Goal: Information Seeking & Learning: Learn about a topic

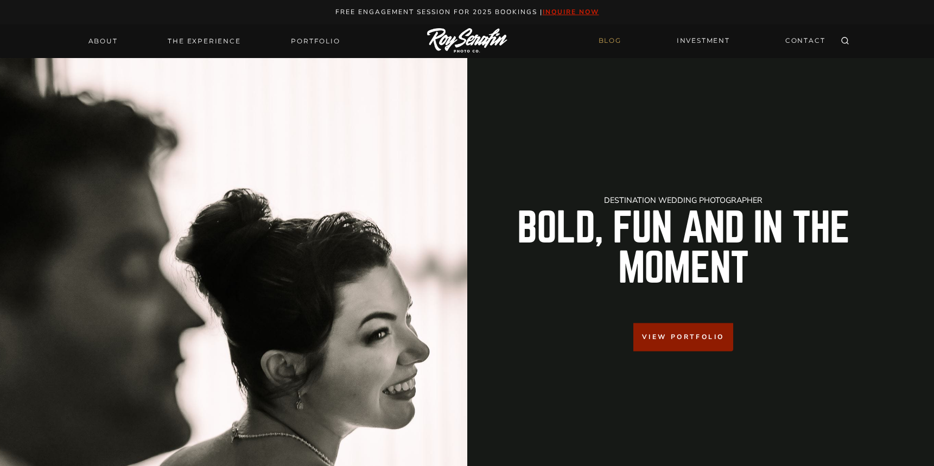
click at [605, 40] on link "BLOG" at bounding box center [610, 40] width 36 height 19
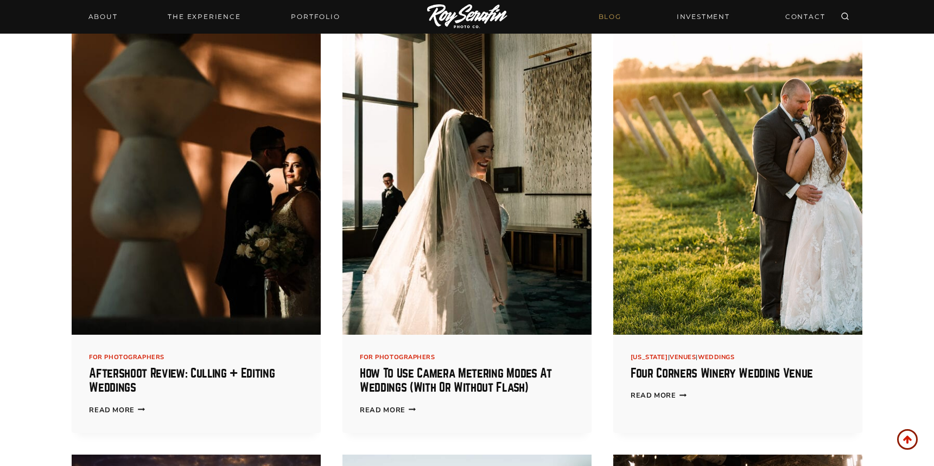
scroll to position [384, 0]
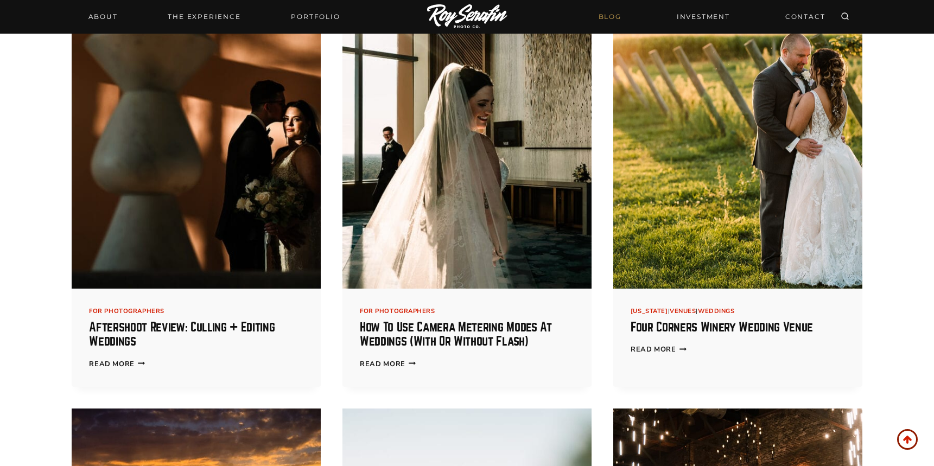
click at [487, 260] on img at bounding box center [466, 133] width 249 height 311
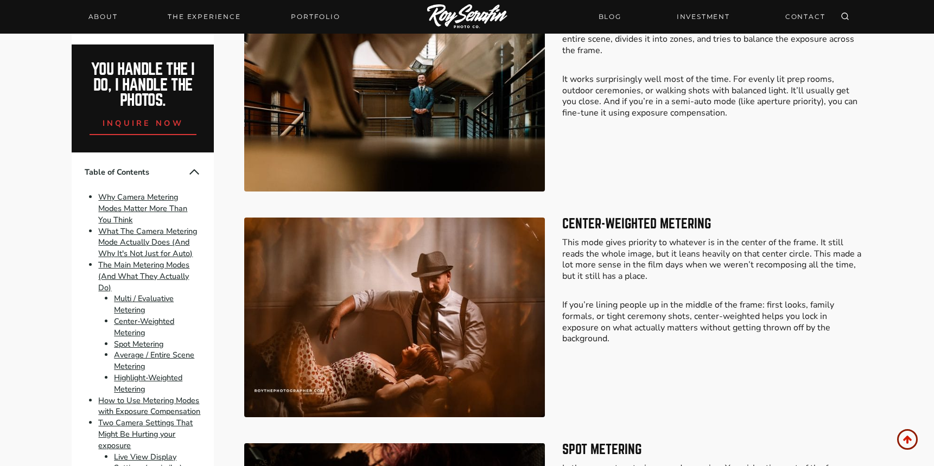
scroll to position [1227, 0]
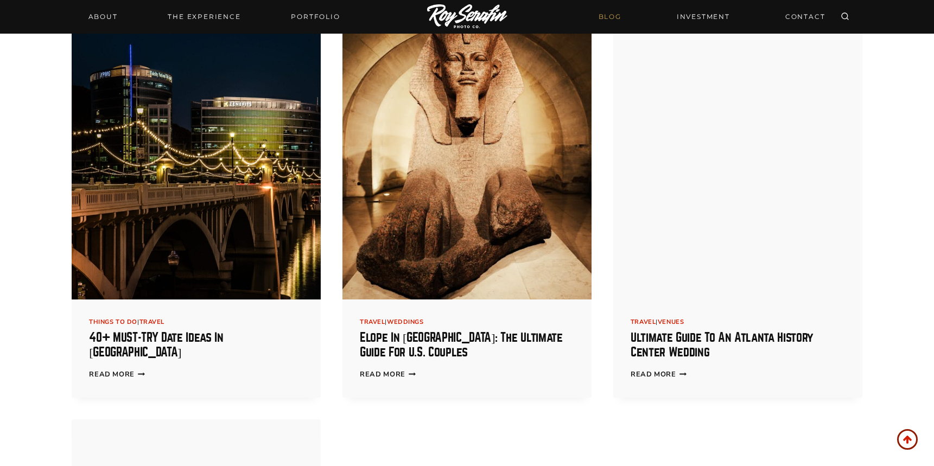
scroll to position [1693, 0]
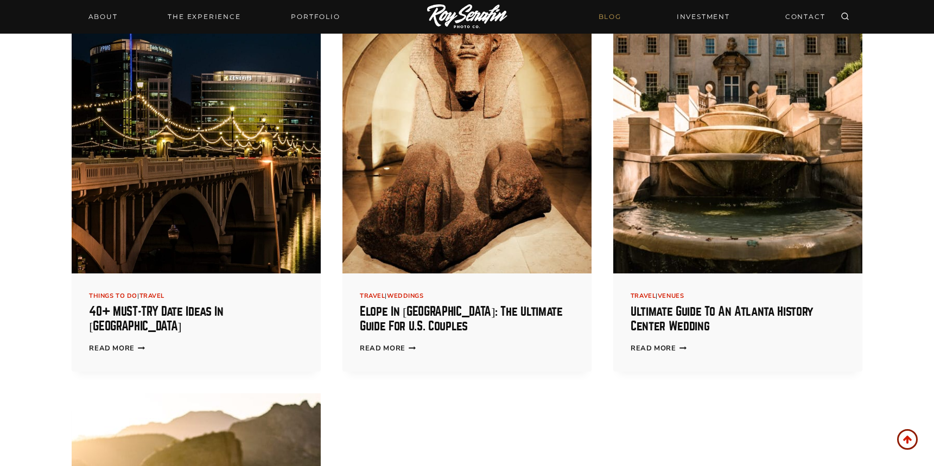
click at [663, 222] on img at bounding box center [737, 117] width 249 height 311
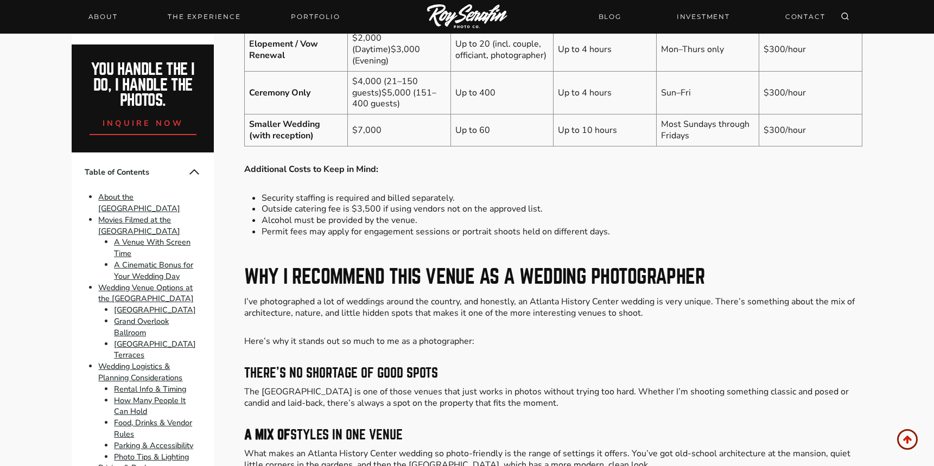
scroll to position [4607, 0]
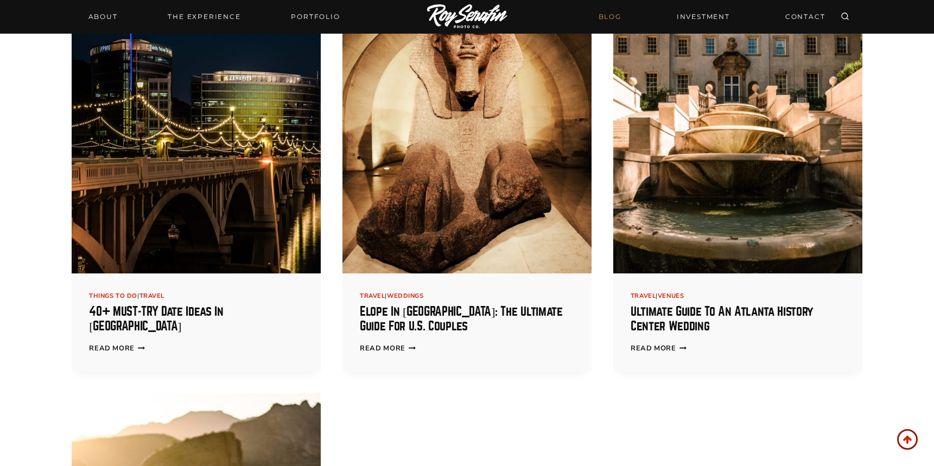
click at [432, 227] on img at bounding box center [466, 117] width 249 height 311
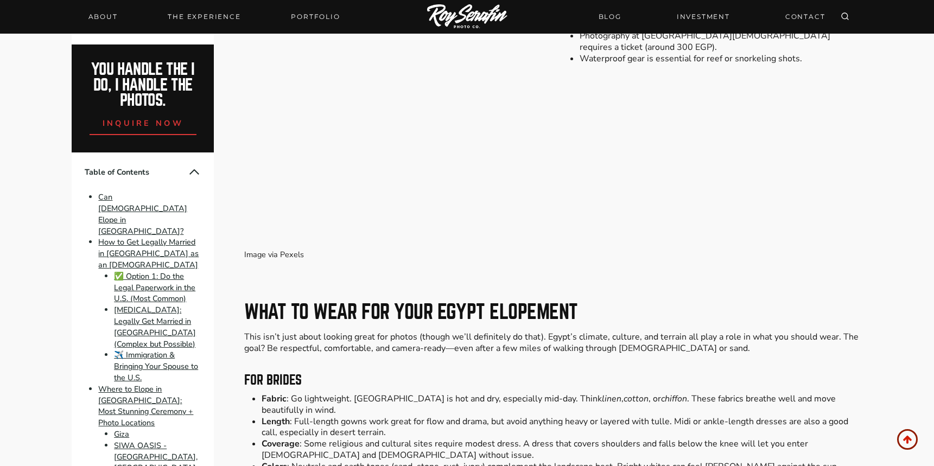
scroll to position [6301, 0]
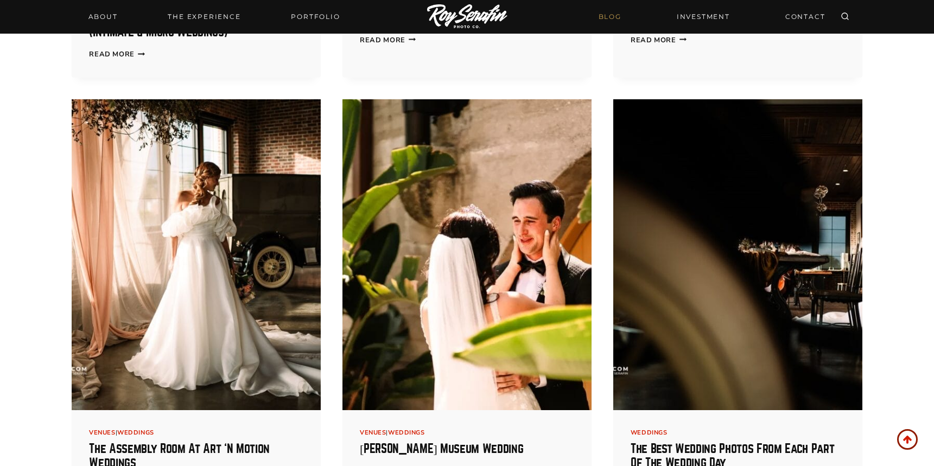
scroll to position [2498, 0]
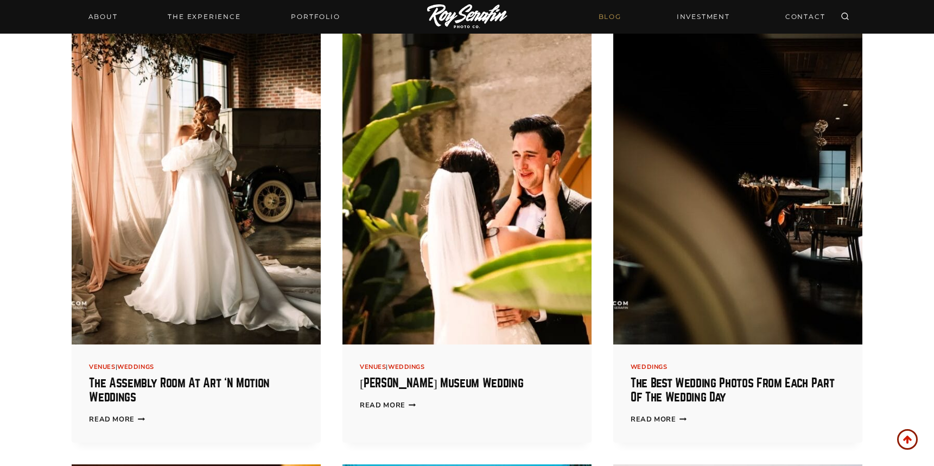
click at [452, 267] on img at bounding box center [466, 189] width 249 height 311
click at [419, 377] on link "[PERSON_NAME] Museum Wedding" at bounding box center [441, 383] width 163 height 12
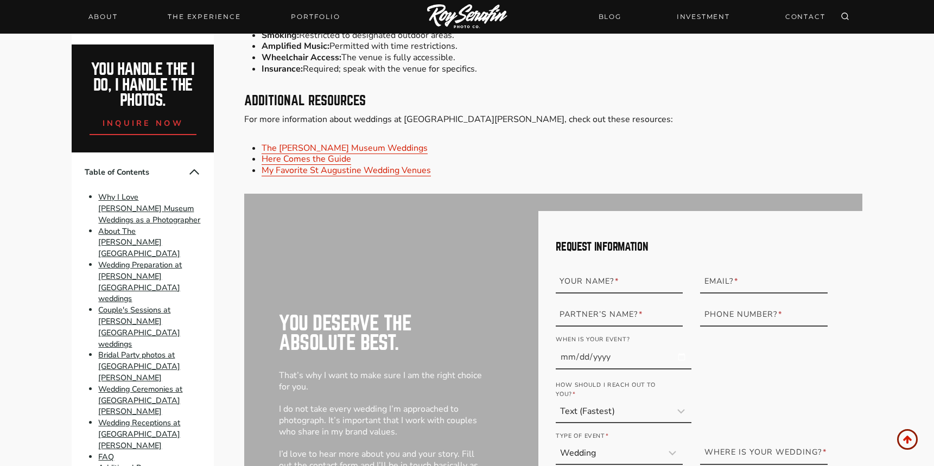
scroll to position [4033, 0]
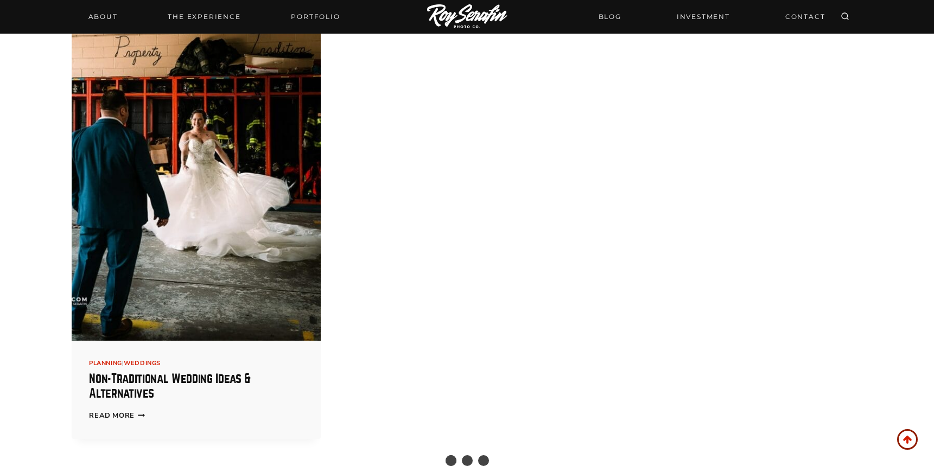
scroll to position [2161, 0]
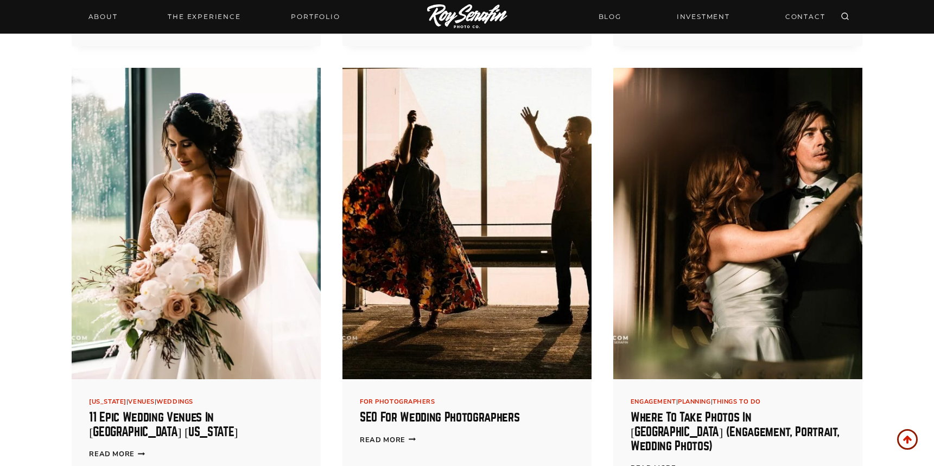
scroll to position [2992, 0]
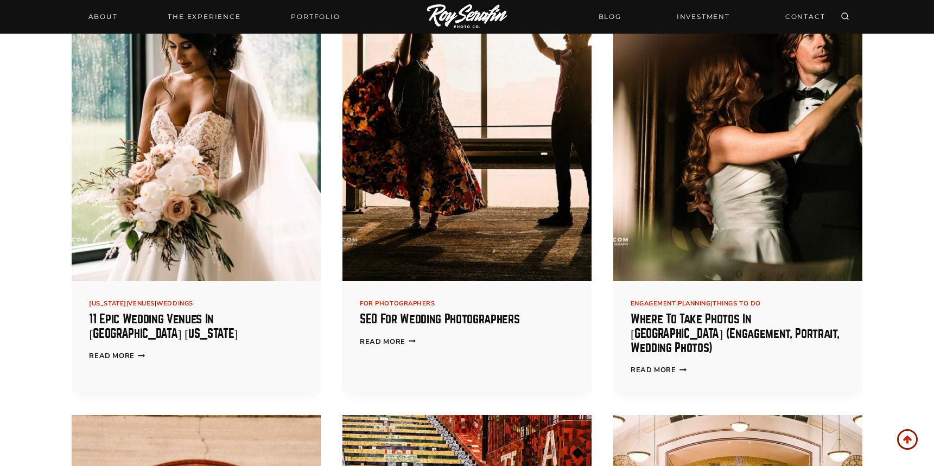
click at [406, 208] on img at bounding box center [466, 125] width 249 height 311
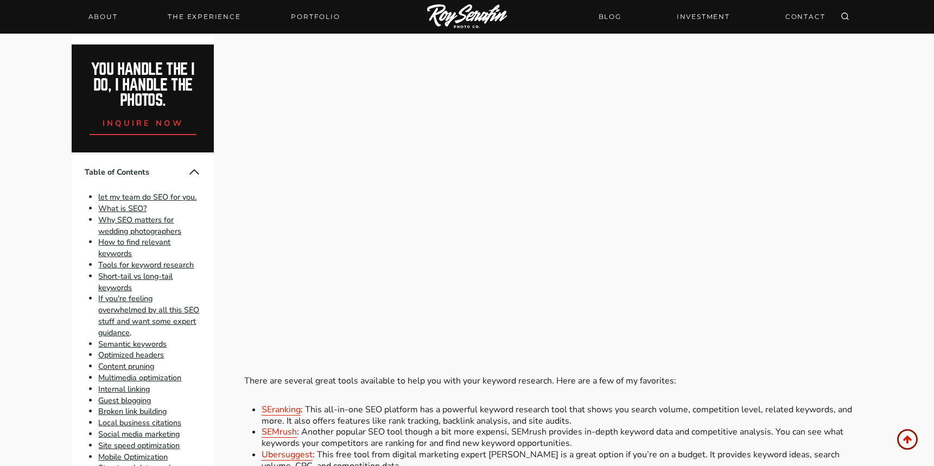
scroll to position [2092, 0]
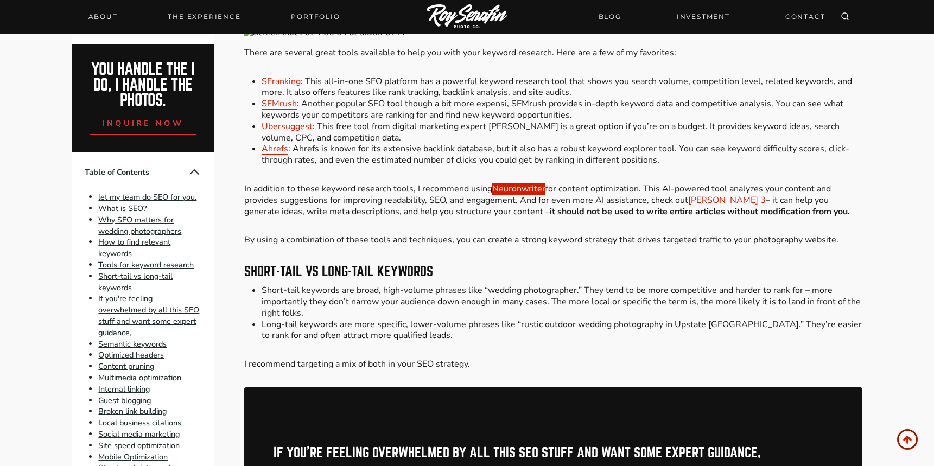
click at [526, 192] on link "Neuronwriter" at bounding box center [518, 189] width 53 height 12
click at [514, 188] on link "Neuronwriter" at bounding box center [518, 189] width 53 height 12
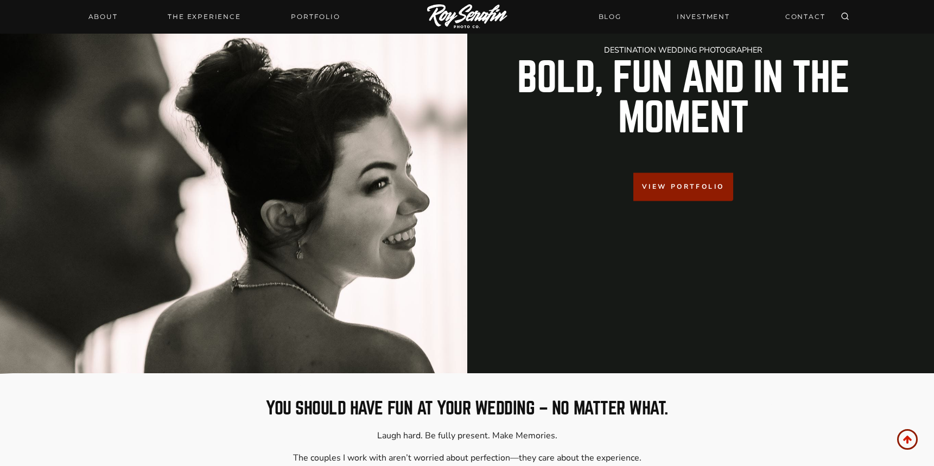
scroll to position [112, 0]
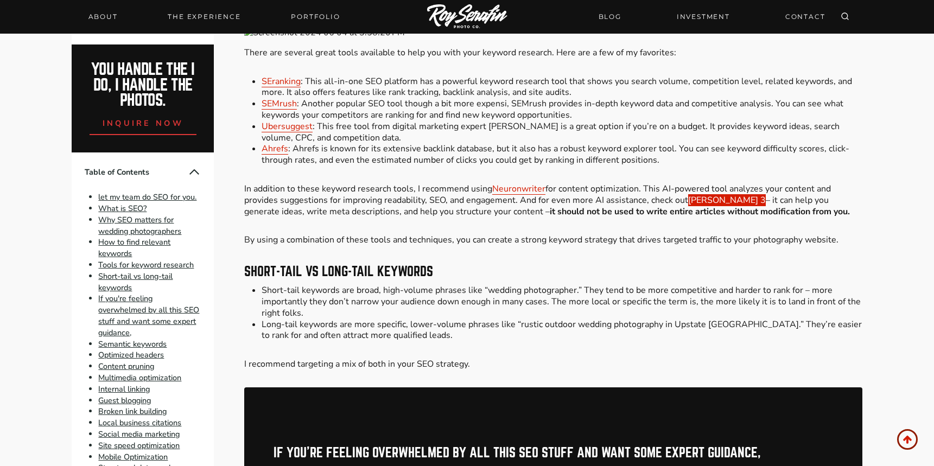
click at [697, 204] on link "[PERSON_NAME] 3" at bounding box center [727, 200] width 78 height 12
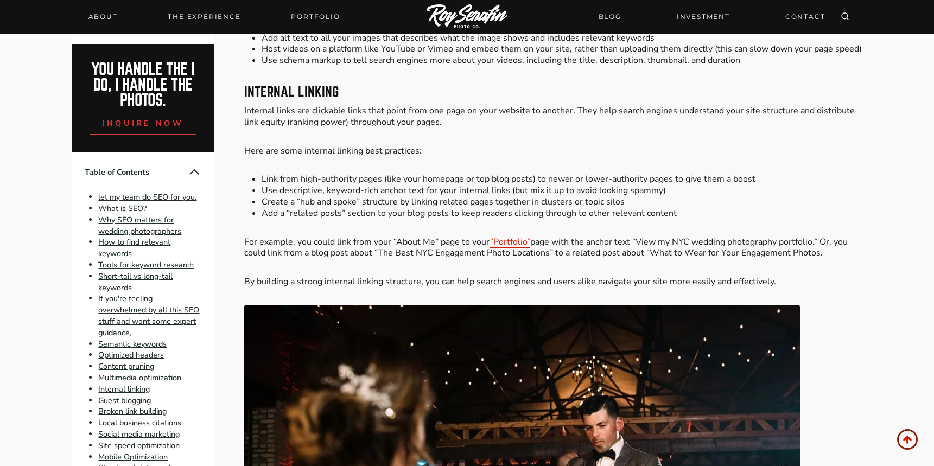
scroll to position [3609, 0]
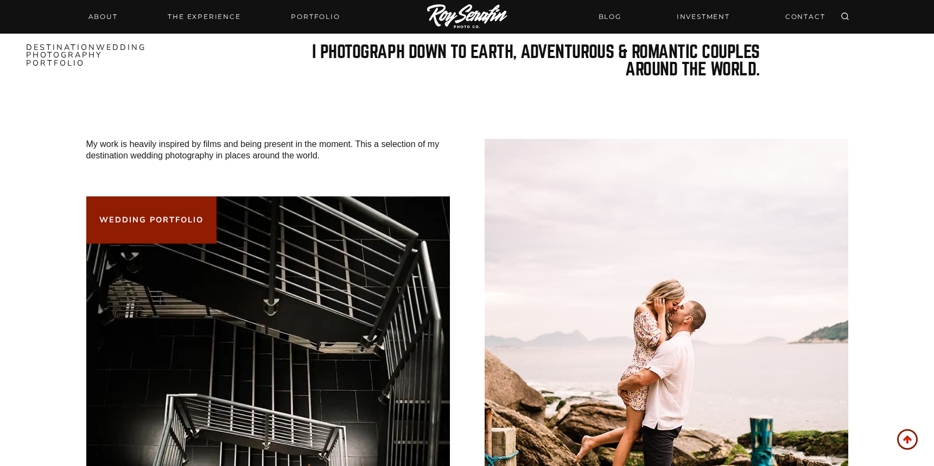
scroll to position [2275, 0]
